Goal: Task Accomplishment & Management: Manage account settings

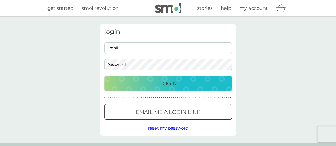
type input "melly.barrett@gmail.com"
click at [160, 85] on p "Login" at bounding box center [168, 83] width 18 height 9
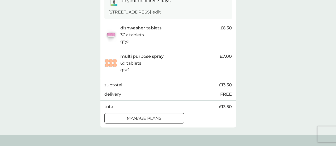
scroll to position [105, 0]
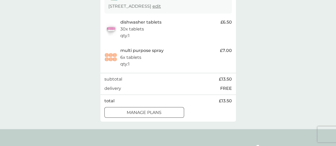
click at [144, 112] on div at bounding box center [144, 113] width 2 height 2
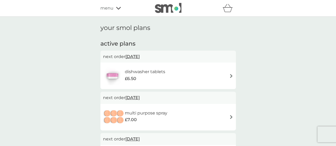
click at [138, 58] on span "12 Oct 2025" at bounding box center [132, 57] width 14 height 10
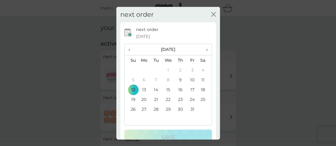
click at [203, 50] on span "›" at bounding box center [204, 49] width 5 height 11
click at [179, 90] on td "13" at bounding box center [180, 90] width 12 height 10
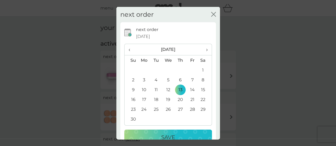
click at [162, 133] on p "Save" at bounding box center [168, 137] width 14 height 9
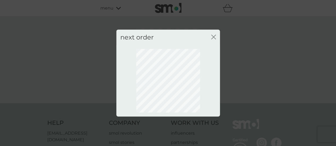
click at [213, 36] on icon "close" at bounding box center [213, 37] width 2 height 4
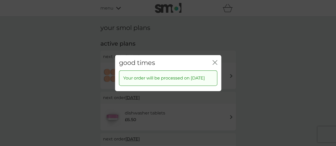
click at [214, 60] on icon "close" at bounding box center [215, 62] width 5 height 5
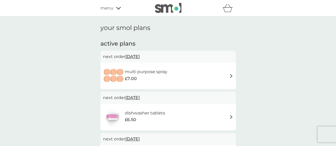
click at [139, 56] on span "12 Oct 2025" at bounding box center [132, 57] width 14 height 10
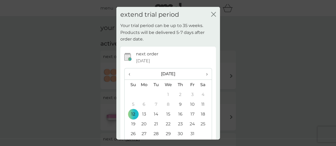
click at [204, 72] on th "›" at bounding box center [204, 74] width 13 height 11
click at [178, 113] on td "13" at bounding box center [180, 115] width 12 height 10
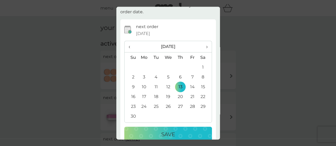
scroll to position [29, 0]
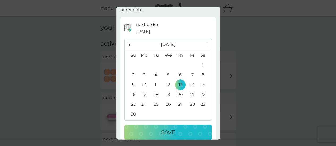
click at [169, 132] on p "Save" at bounding box center [168, 133] width 14 height 9
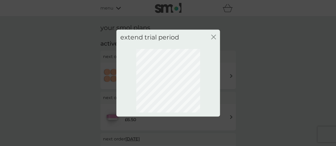
scroll to position [0, 0]
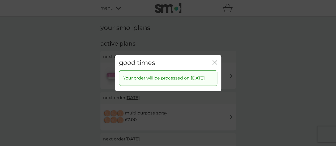
click at [217, 59] on div "good times close" at bounding box center [168, 63] width 106 height 16
click at [213, 60] on icon "close" at bounding box center [215, 62] width 5 height 5
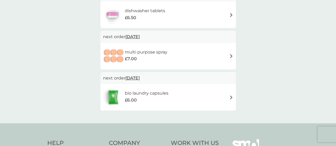
scroll to position [70, 0]
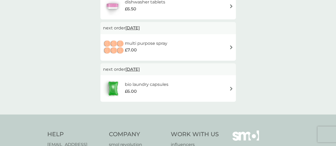
click at [140, 69] on span "26 Nov 2025" at bounding box center [132, 69] width 14 height 10
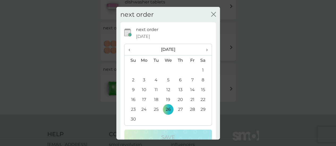
click at [177, 92] on td "13" at bounding box center [180, 90] width 12 height 10
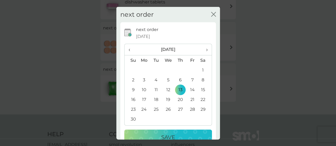
click at [158, 135] on div "Save" at bounding box center [168, 137] width 77 height 9
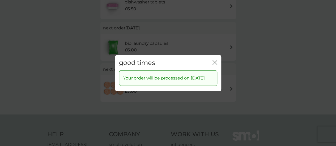
click at [216, 60] on icon "close" at bounding box center [215, 62] width 5 height 5
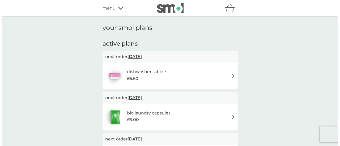
scroll to position [0, 0]
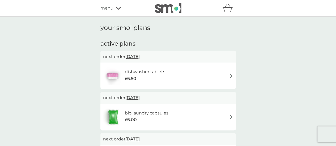
click at [103, 6] on span "menu" at bounding box center [106, 8] width 13 height 7
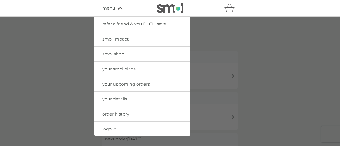
click at [107, 128] on span "logout" at bounding box center [109, 129] width 14 height 5
